Goal: Task Accomplishment & Management: Complete application form

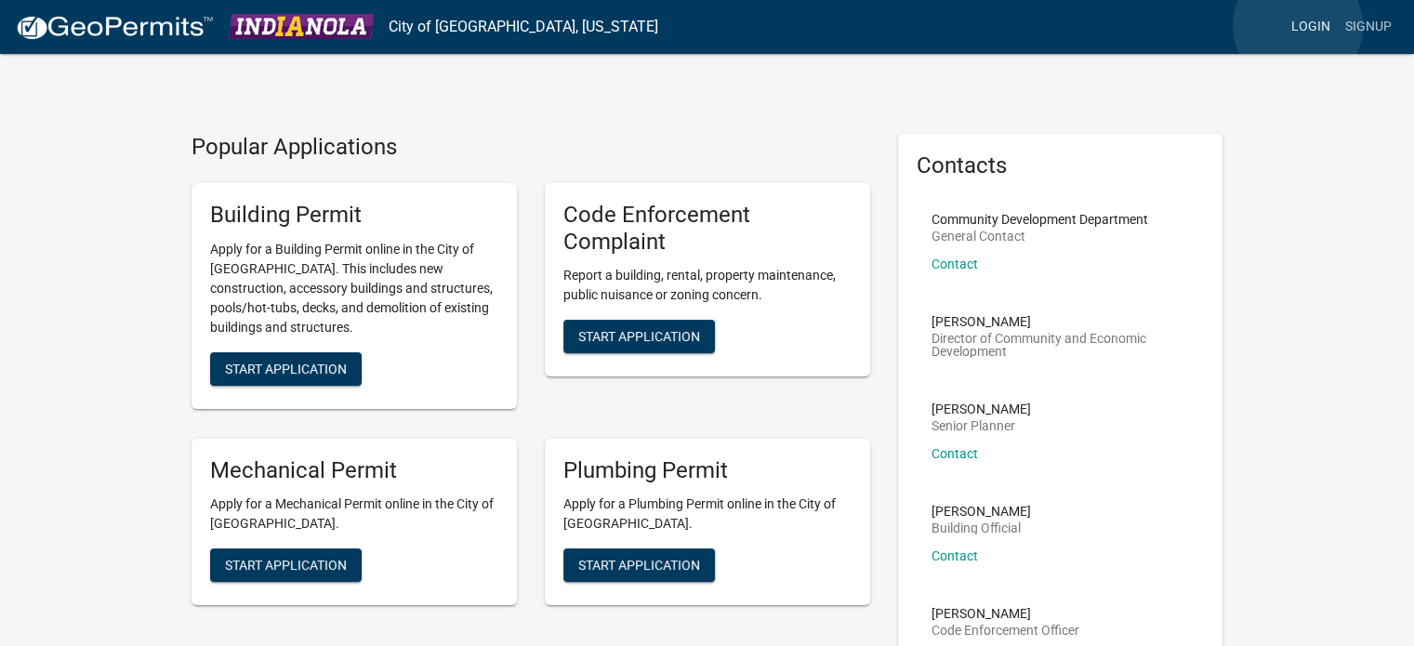
click at [1298, 26] on link "Login" at bounding box center [1311, 26] width 54 height 35
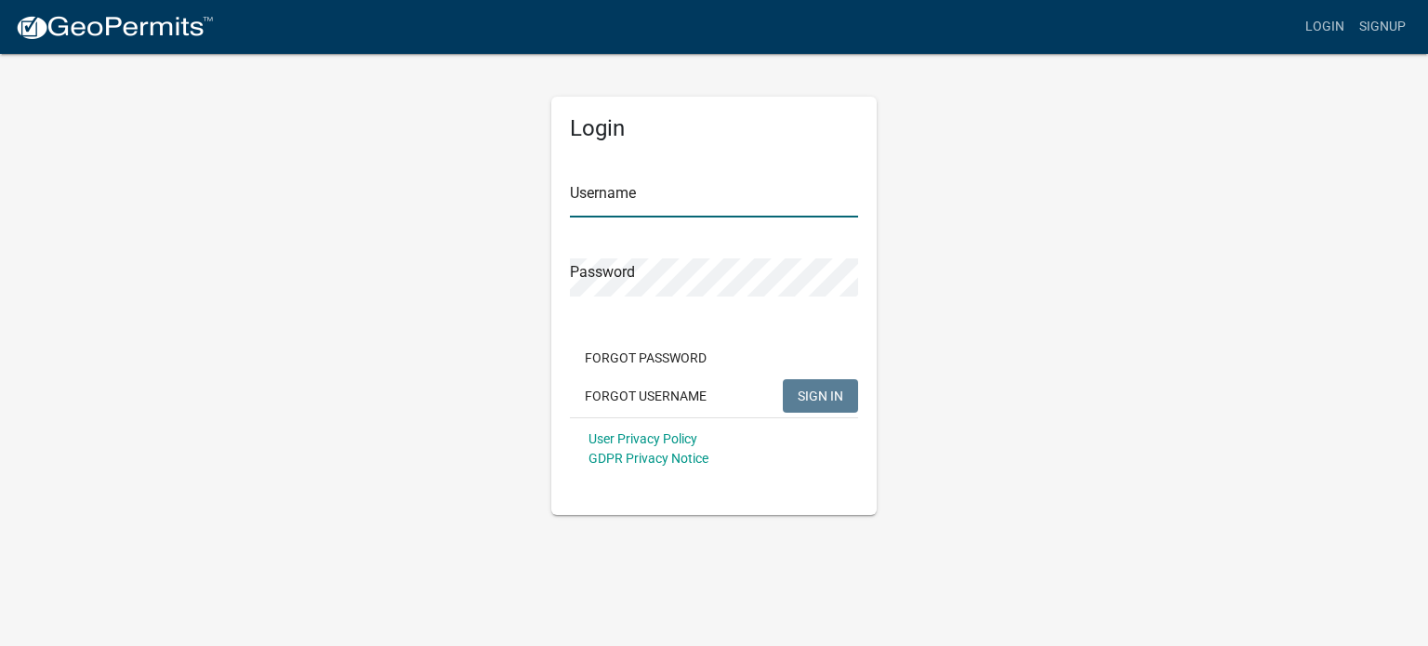
click at [604, 204] on input "Username" at bounding box center [714, 198] width 288 height 38
type input "RDPlumbing"
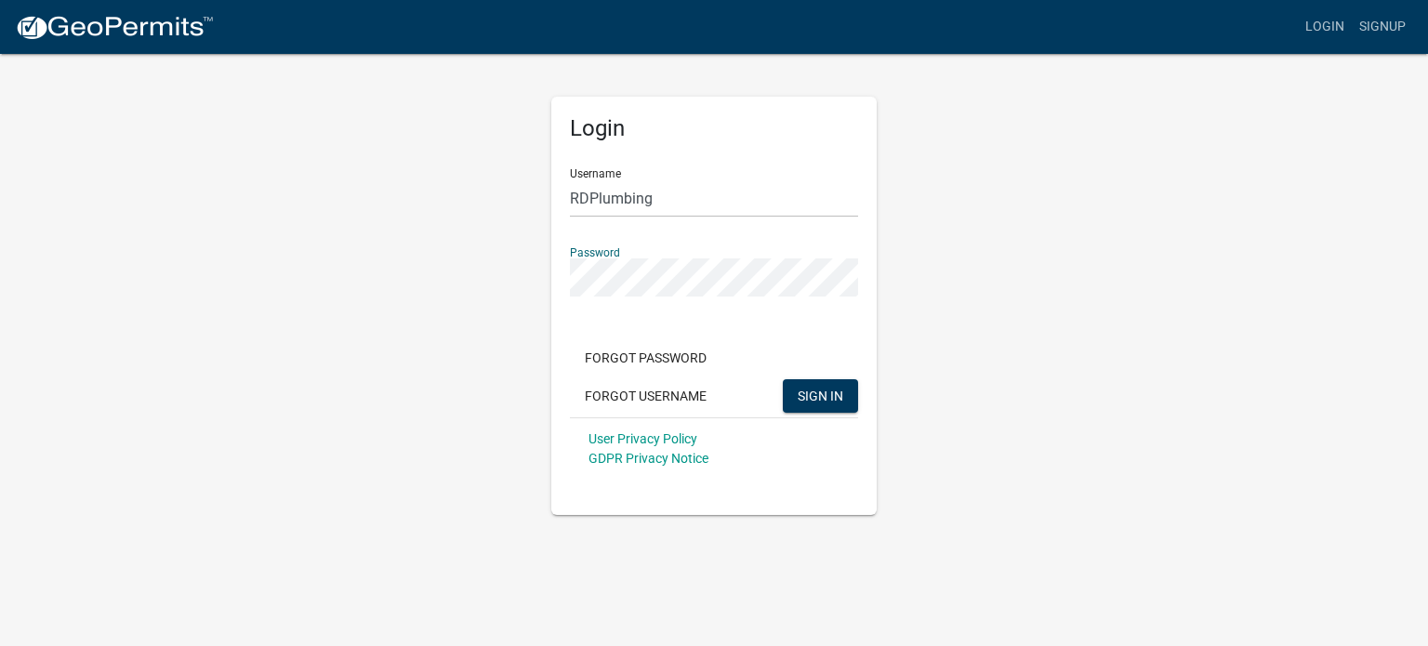
click at [783, 379] on button "SIGN IN" at bounding box center [820, 395] width 75 height 33
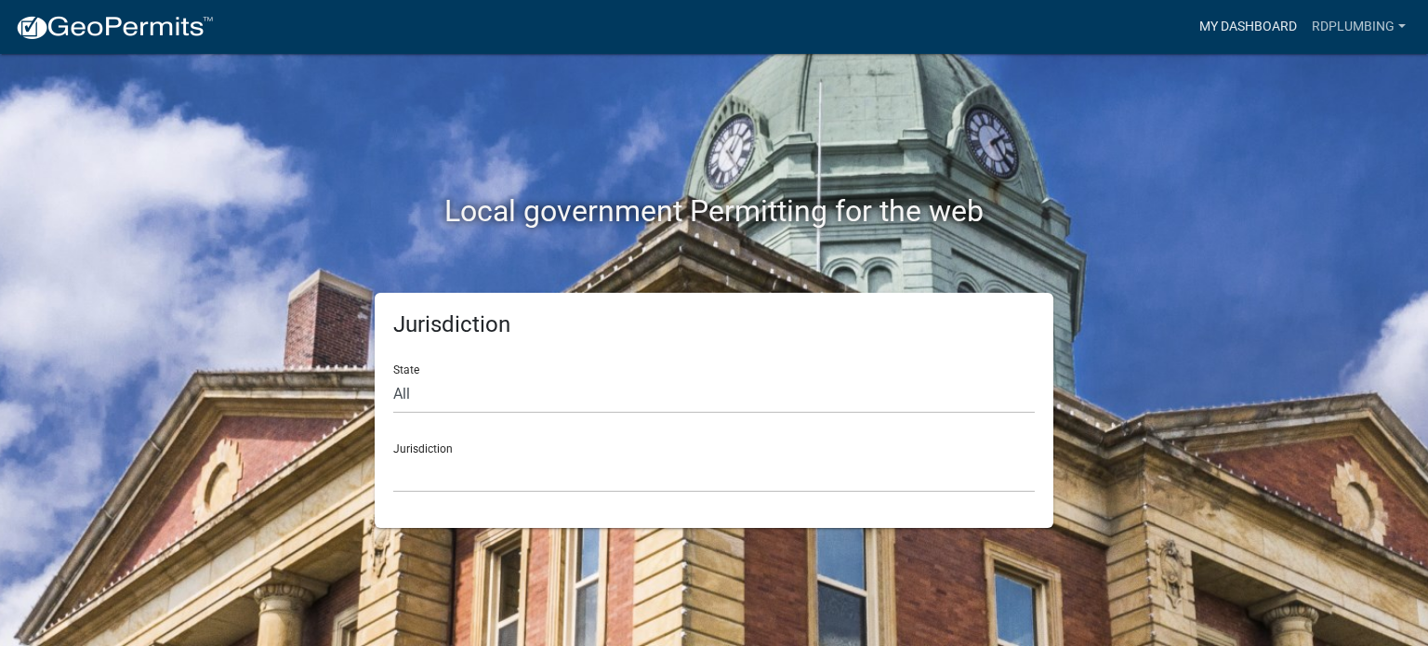
click at [1261, 29] on link "My Dashboard" at bounding box center [1248, 26] width 113 height 35
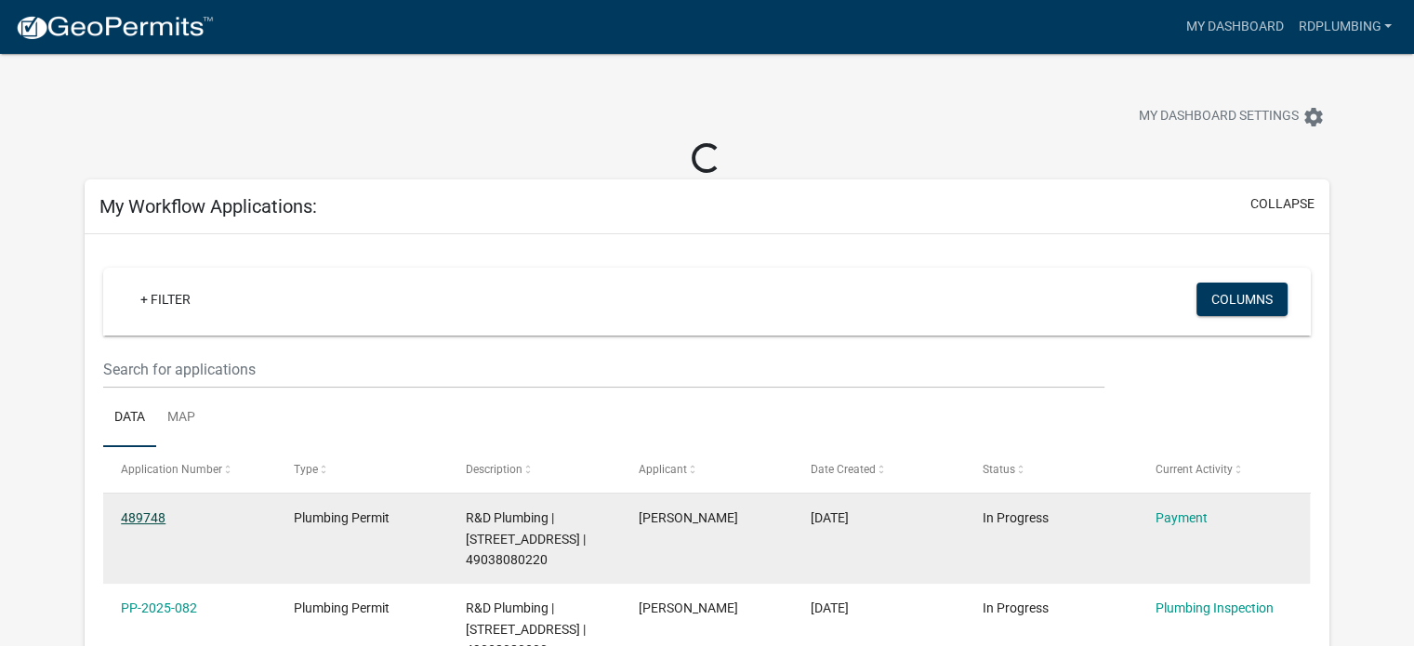
click at [138, 514] on link "489748" at bounding box center [143, 518] width 45 height 15
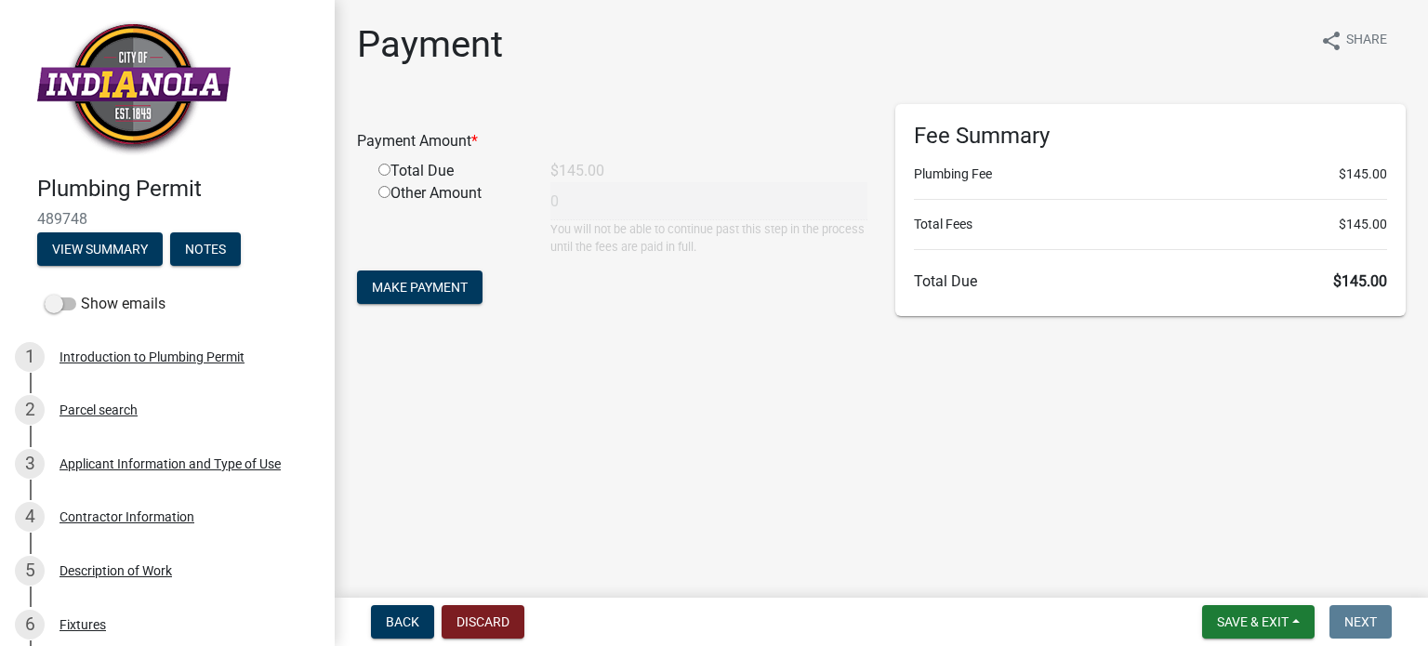
click at [384, 170] on input "radio" at bounding box center [384, 170] width 12 height 12
radio input "true"
type input "145"
click at [440, 286] on span "Make Payment" at bounding box center [420, 287] width 96 height 15
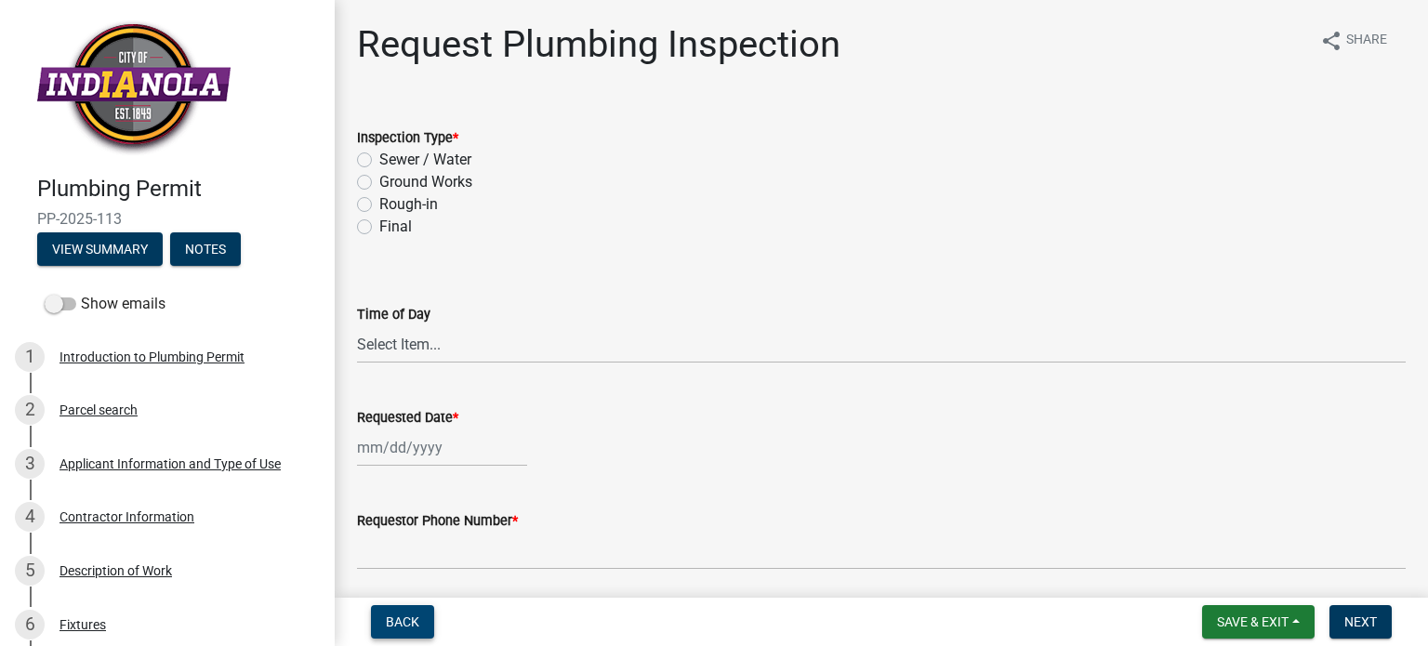
click at [385, 635] on button "Back" at bounding box center [402, 621] width 63 height 33
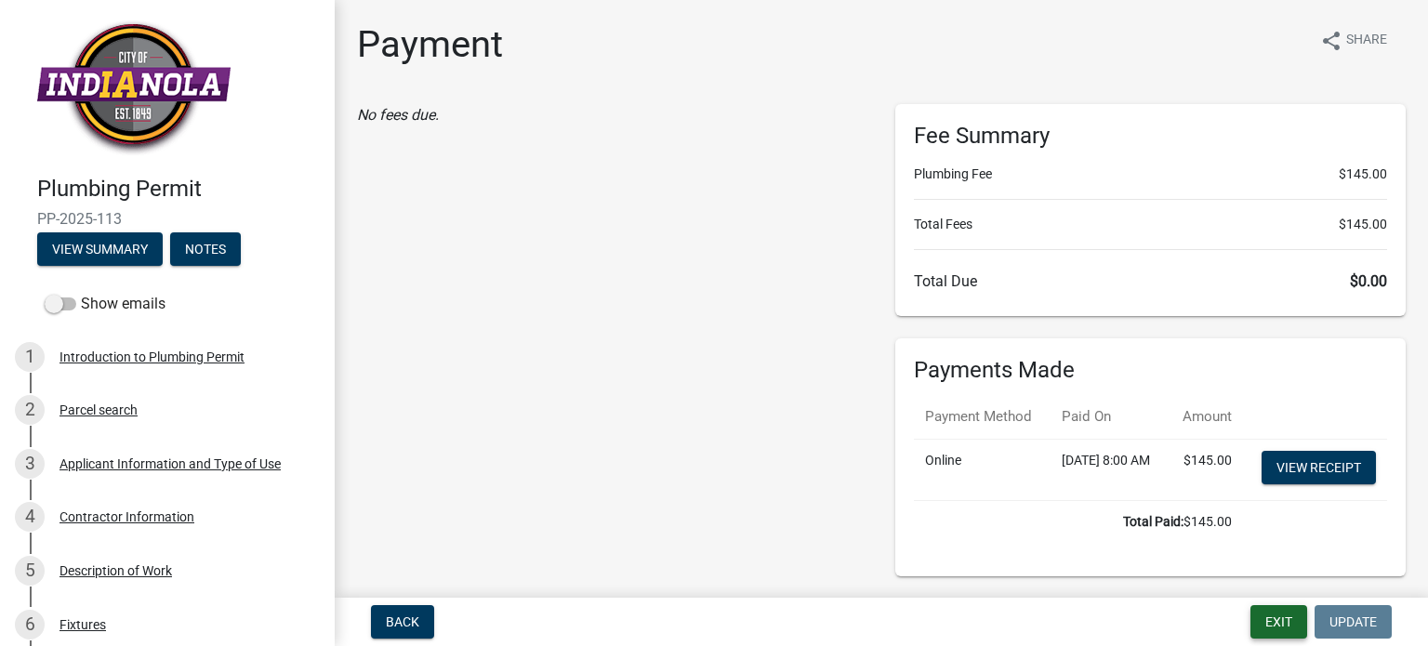
click at [1268, 620] on button "Exit" at bounding box center [1279, 621] width 57 height 33
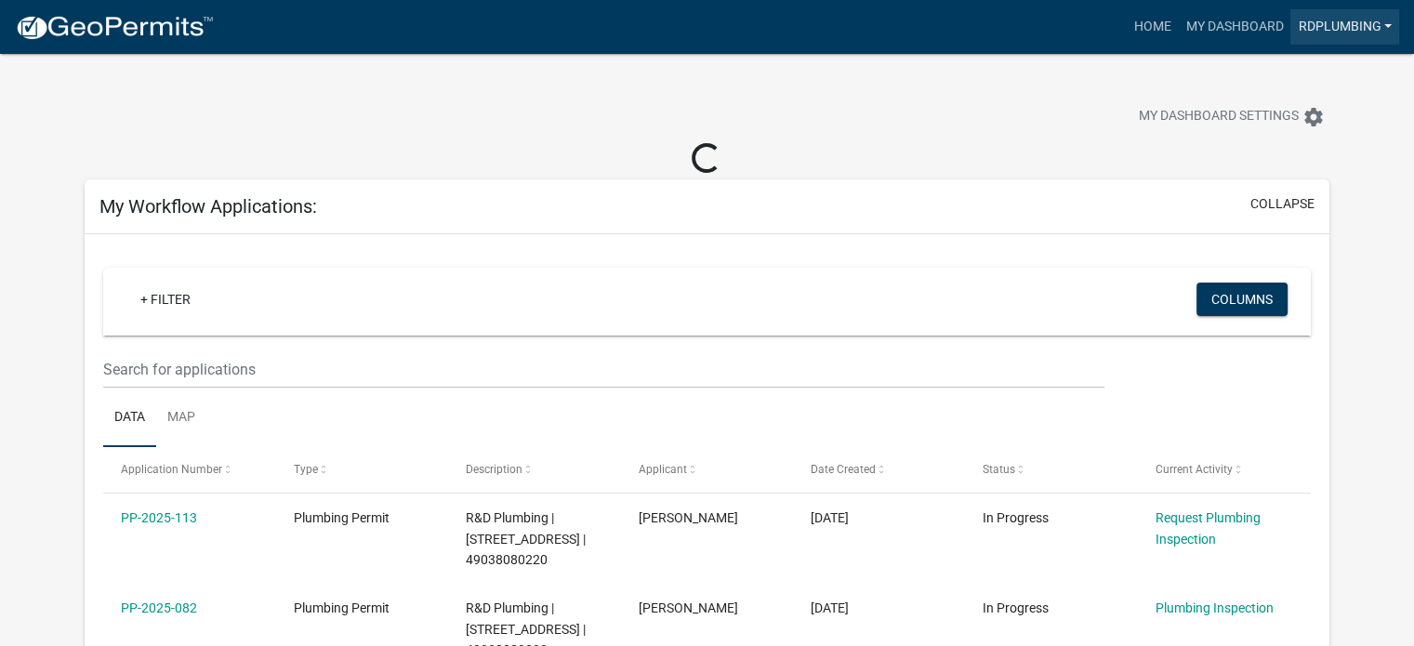
click at [1346, 28] on link "RDPlumbing" at bounding box center [1345, 26] width 109 height 35
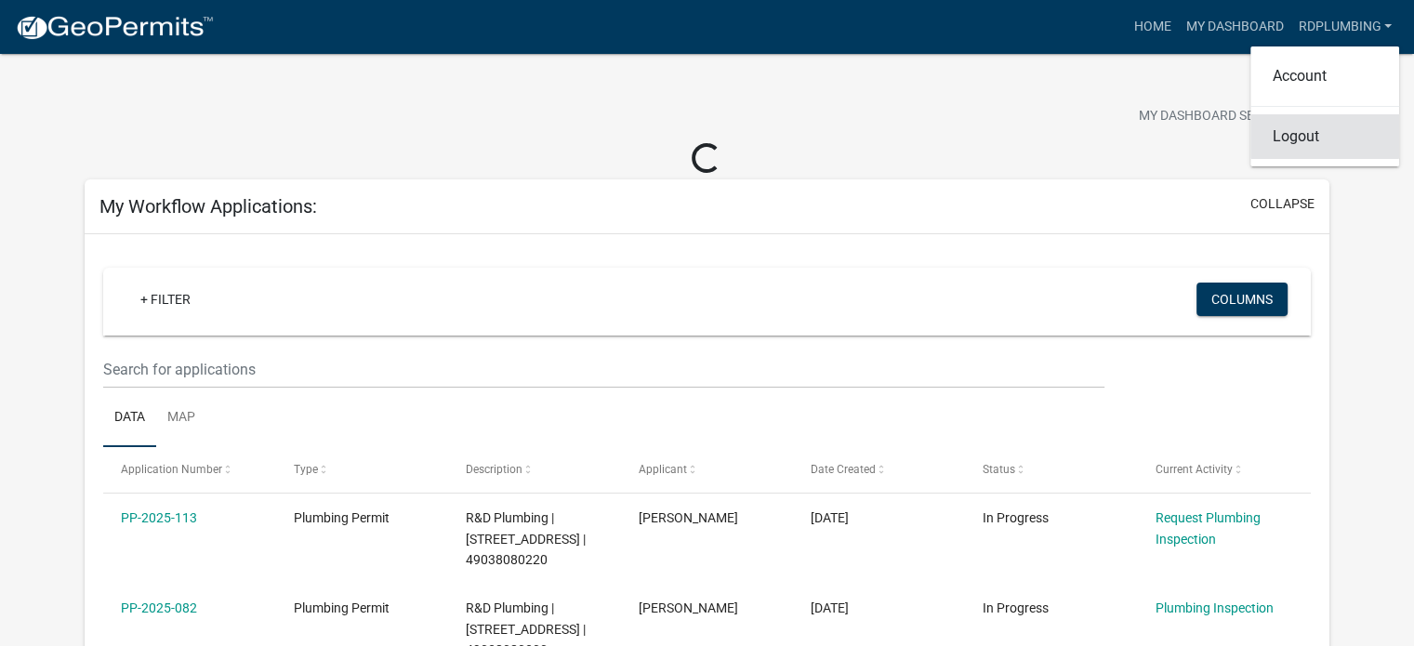
click at [1308, 140] on link "Logout" at bounding box center [1325, 136] width 149 height 45
